Goal: Information Seeking & Learning: Understand process/instructions

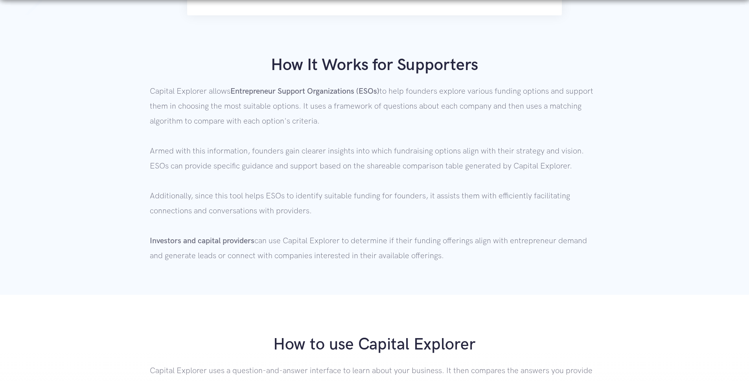
drag, startPoint x: 620, startPoint y: 149, endPoint x: 614, endPoint y: 164, distance: 15.9
click at [620, 149] on div "How It Works for Supporters Capital Explorer allows Entrepreneur Support Organi…" at bounding box center [374, 159] width 749 height 208
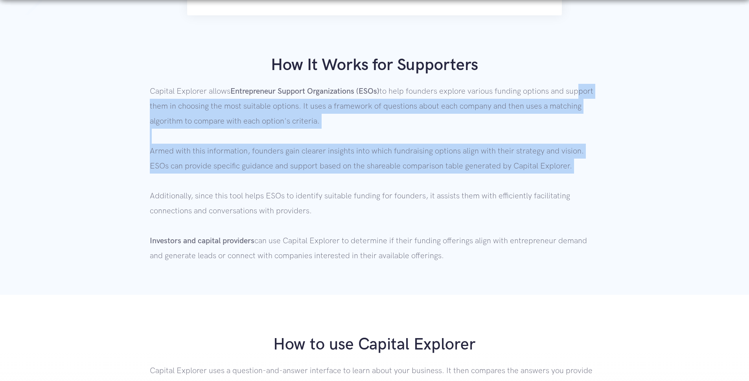
drag, startPoint x: 611, startPoint y: 173, endPoint x: 577, endPoint y: 83, distance: 96.1
click at [577, 85] on div "How It Works for Supporters Capital Explorer allows Entrepreneur Support Organi…" at bounding box center [374, 159] width 749 height 208
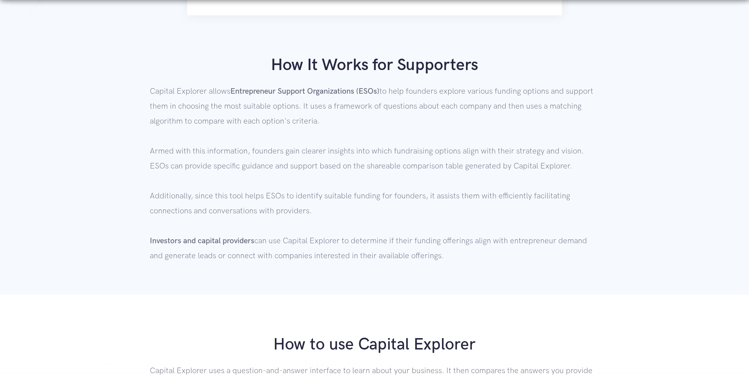
click at [577, 84] on p "Capital Explorer allows Entrepreneur Support Organizations (ESOs) to help found…" at bounding box center [375, 173] width 450 height 179
drag, startPoint x: 581, startPoint y: 100, endPoint x: 589, endPoint y: 138, distance: 39.5
click at [586, 131] on div "How It Works for Supporters Capital Explorer allows Entrepreneur Support Organi…" at bounding box center [374, 159] width 749 height 208
drag, startPoint x: 589, startPoint y: 138, endPoint x: 592, endPoint y: 143, distance: 4.9
click at [589, 139] on p "Capital Explorer allows Entrepreneur Support Organizations (ESOs) to help found…" at bounding box center [375, 173] width 450 height 179
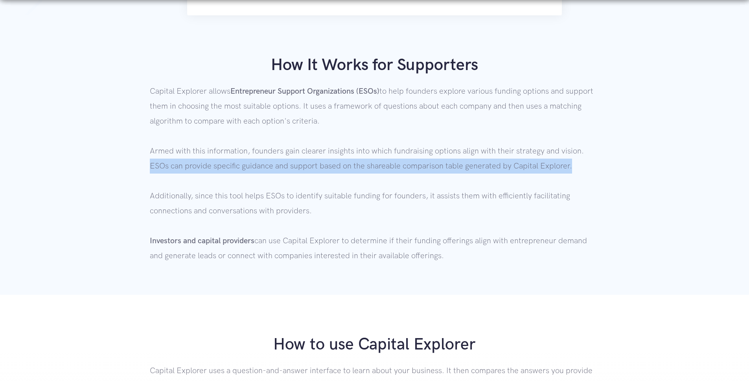
drag, startPoint x: 601, startPoint y: 163, endPoint x: 606, endPoint y: 166, distance: 6.0
click at [603, 165] on div "How It Works for Supporters Capital Explorer allows Entrepreneur Support Organi…" at bounding box center [374, 159] width 749 height 208
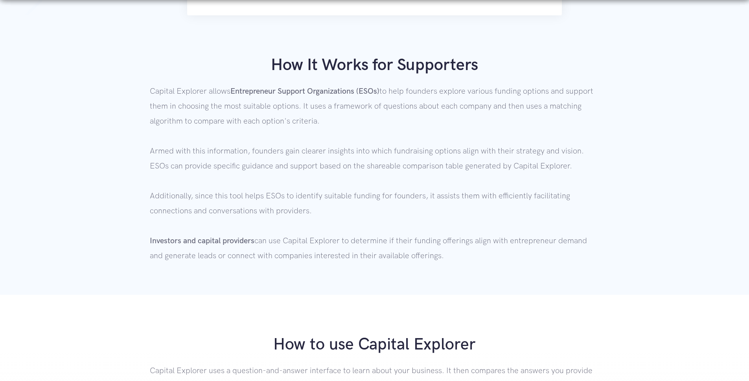
click at [606, 167] on div "How It Works for Supporters Capital Explorer allows Entrepreneur Support Organi…" at bounding box center [374, 159] width 749 height 208
